Goal: Task Accomplishment & Management: Manage account settings

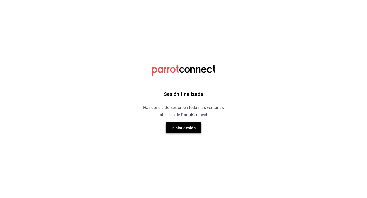
click at [190, 132] on button "Iniciar sesión" at bounding box center [184, 128] width 36 height 11
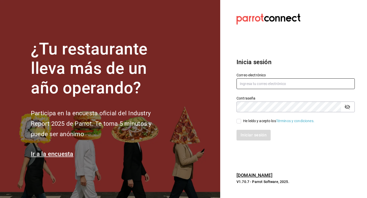
type input "suculenta.holistica@gmail.com"
click at [241, 123] on span "He leído y acepto los Términos y condiciones." at bounding box center [277, 120] width 73 height 5
click at [241, 123] on input "He leído y acepto los Términos y condiciones." at bounding box center [238, 121] width 5 height 5
checkbox input "true"
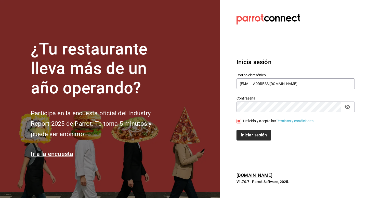
click at [249, 135] on button "Iniciar sesión" at bounding box center [253, 135] width 35 height 11
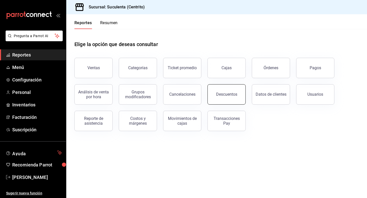
click at [219, 96] on div "Descuentos" at bounding box center [226, 94] width 21 height 5
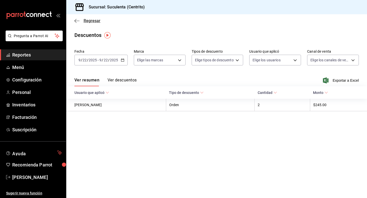
click at [75, 19] on icon "button" at bounding box center [76, 21] width 5 height 5
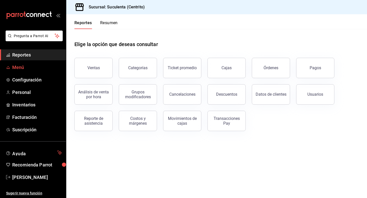
click at [23, 66] on span "Menú" at bounding box center [37, 67] width 50 height 7
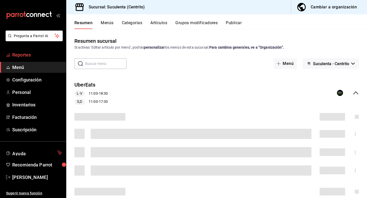
click at [24, 54] on span "Reportes" at bounding box center [37, 54] width 50 height 7
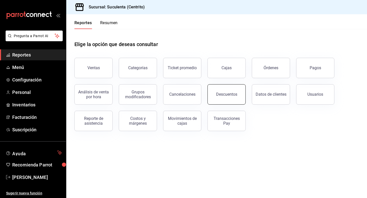
click at [232, 96] on div "Descuentos" at bounding box center [226, 94] width 21 height 5
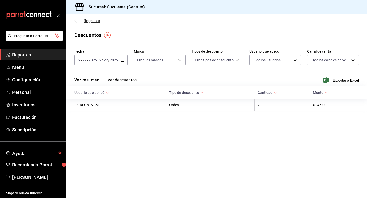
click at [80, 21] on span "Regresar" at bounding box center [87, 20] width 26 height 5
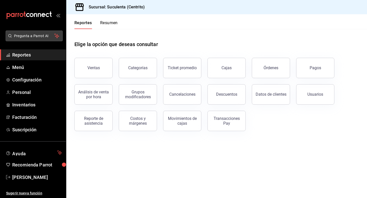
click at [44, 34] on span "Pregunta a Parrot AI" at bounding box center [34, 35] width 40 height 5
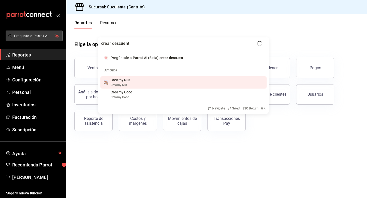
type input "crear descuento"
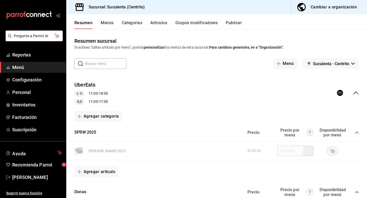
click at [24, 64] on span "Menú" at bounding box center [37, 67] width 50 height 7
click at [26, 81] on span "Configuración" at bounding box center [37, 79] width 50 height 7
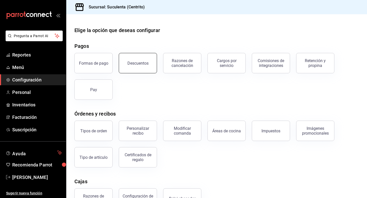
click at [129, 64] on div "Descuentos" at bounding box center [137, 63] width 21 height 5
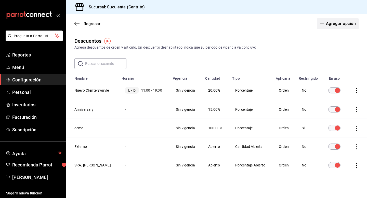
click at [340, 22] on button "Agregar opción" at bounding box center [338, 23] width 42 height 11
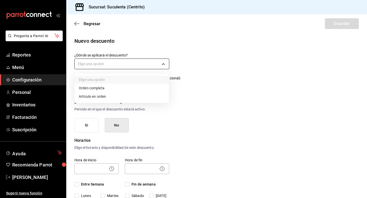
click at [149, 64] on body "Pregunta a Parrot AI Reportes Menú Configuración Personal Inventarios Facturaci…" at bounding box center [183, 99] width 367 height 198
click at [112, 87] on li "Orden completa" at bounding box center [122, 88] width 94 height 8
type input "ORDER"
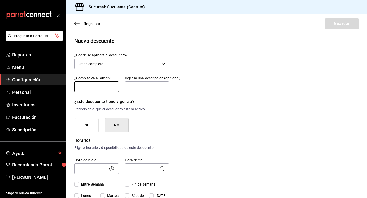
click at [109, 87] on input "text" at bounding box center [96, 87] width 44 height 11
type input "Swirvle Birthday Promo"
click at [86, 125] on button "Si" at bounding box center [87, 125] width 24 height 15
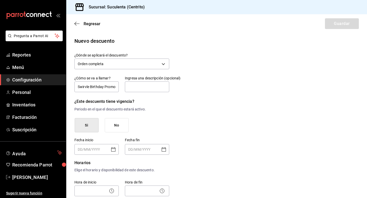
click at [114, 125] on button "No" at bounding box center [117, 125] width 24 height 15
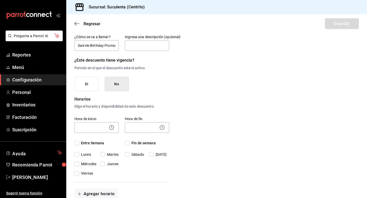
scroll to position [42, 0]
click at [163, 48] on input "text" at bounding box center [147, 45] width 44 height 11
type input "rebanada gratis en el mes de tu cumpleaños"
click at [79, 141] on input "Entre Semana" at bounding box center [76, 142] width 5 height 5
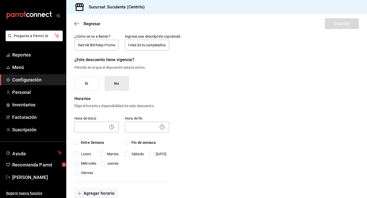
checkbox input "true"
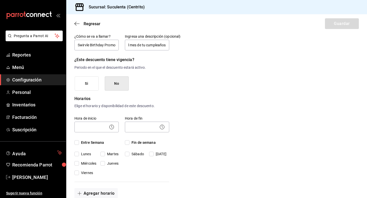
checkbox input "true"
click at [127, 142] on input "Fin de semana" at bounding box center [127, 142] width 5 height 5
checkbox input "true"
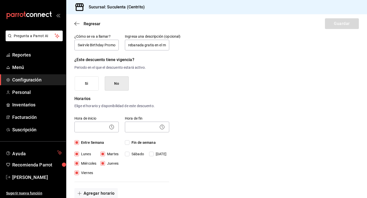
checkbox input "true"
click at [111, 125] on circle at bounding box center [112, 127] width 4 height 4
click at [100, 125] on body "Pregunta a Parrot AI Reportes Menú Configuración Personal Inventarios Facturaci…" at bounding box center [183, 99] width 367 height 198
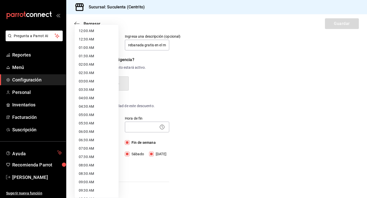
scroll to position [32, 0]
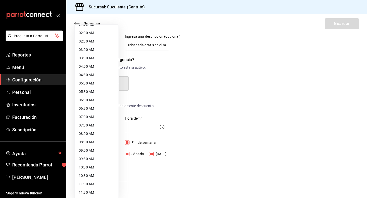
click at [90, 185] on li "11:00 AM" at bounding box center [97, 184] width 44 height 8
type input "11:00"
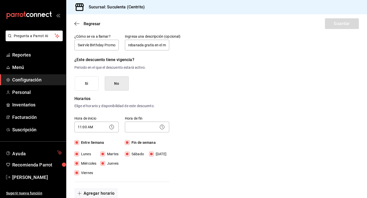
click at [161, 128] on icon at bounding box center [162, 127] width 6 height 6
click at [161, 127] on icon at bounding box center [162, 127] width 6 height 6
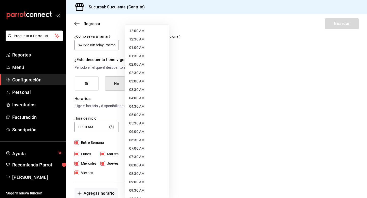
click at [138, 127] on body "Pregunta a Parrot AI Reportes Menú Configuración Personal Inventarios Facturaci…" at bounding box center [183, 99] width 367 height 198
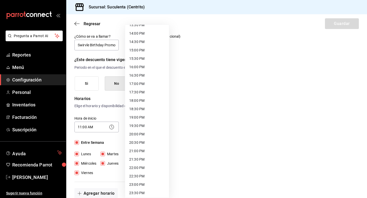
click at [138, 115] on li "19:00 PM" at bounding box center [147, 117] width 44 height 8
type input "19:00"
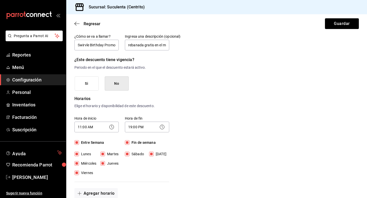
click at [220, 118] on div "Nuevo descuento ¿Dónde se aplicará el descuento? Orden completa ORDER ¿Cómo se …" at bounding box center [216, 188] width 301 height 386
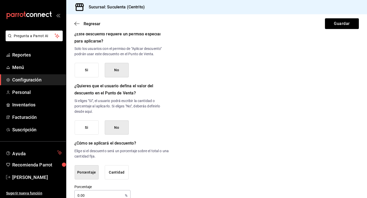
scroll to position [223, 0]
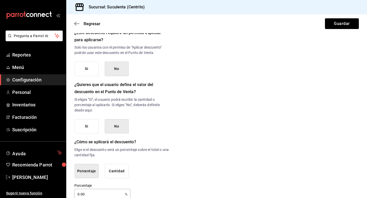
click at [124, 73] on button "No" at bounding box center [117, 69] width 24 height 15
click at [123, 69] on button "No" at bounding box center [117, 69] width 24 height 15
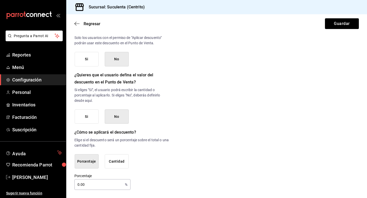
click at [93, 187] on input "0.00" at bounding box center [98, 185] width 48 height 10
type input "0"
type input "100"
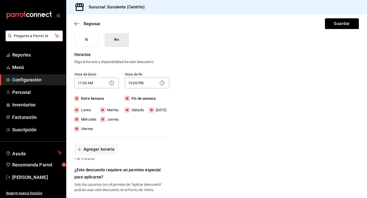
scroll to position [0, 0]
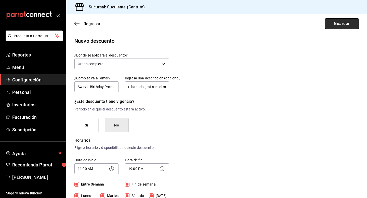
click at [337, 26] on button "Guardar" at bounding box center [342, 23] width 34 height 11
